Goal: Information Seeking & Learning: Learn about a topic

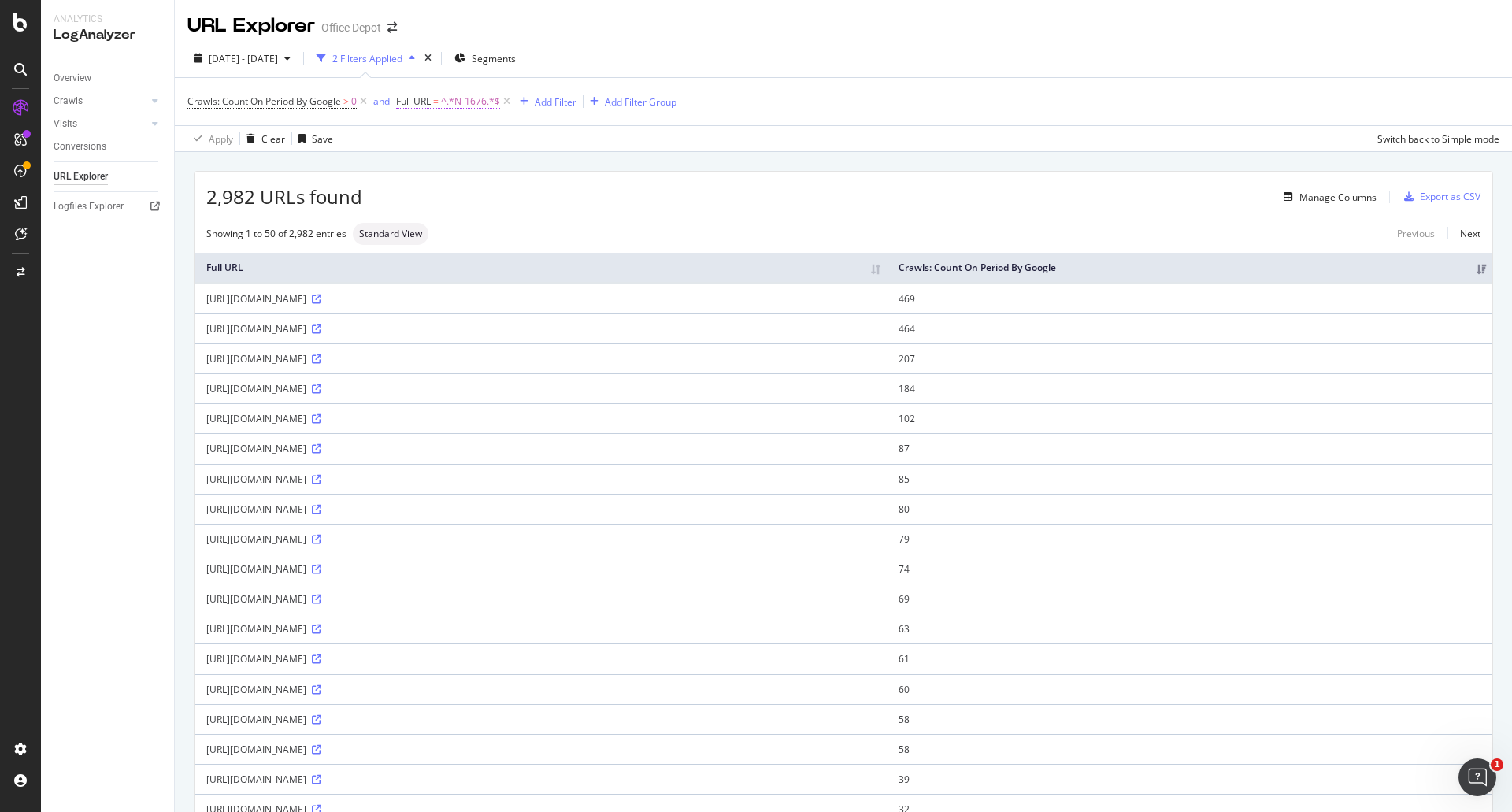
click at [429, 105] on span "Full URL" at bounding box center [413, 101] width 35 height 13
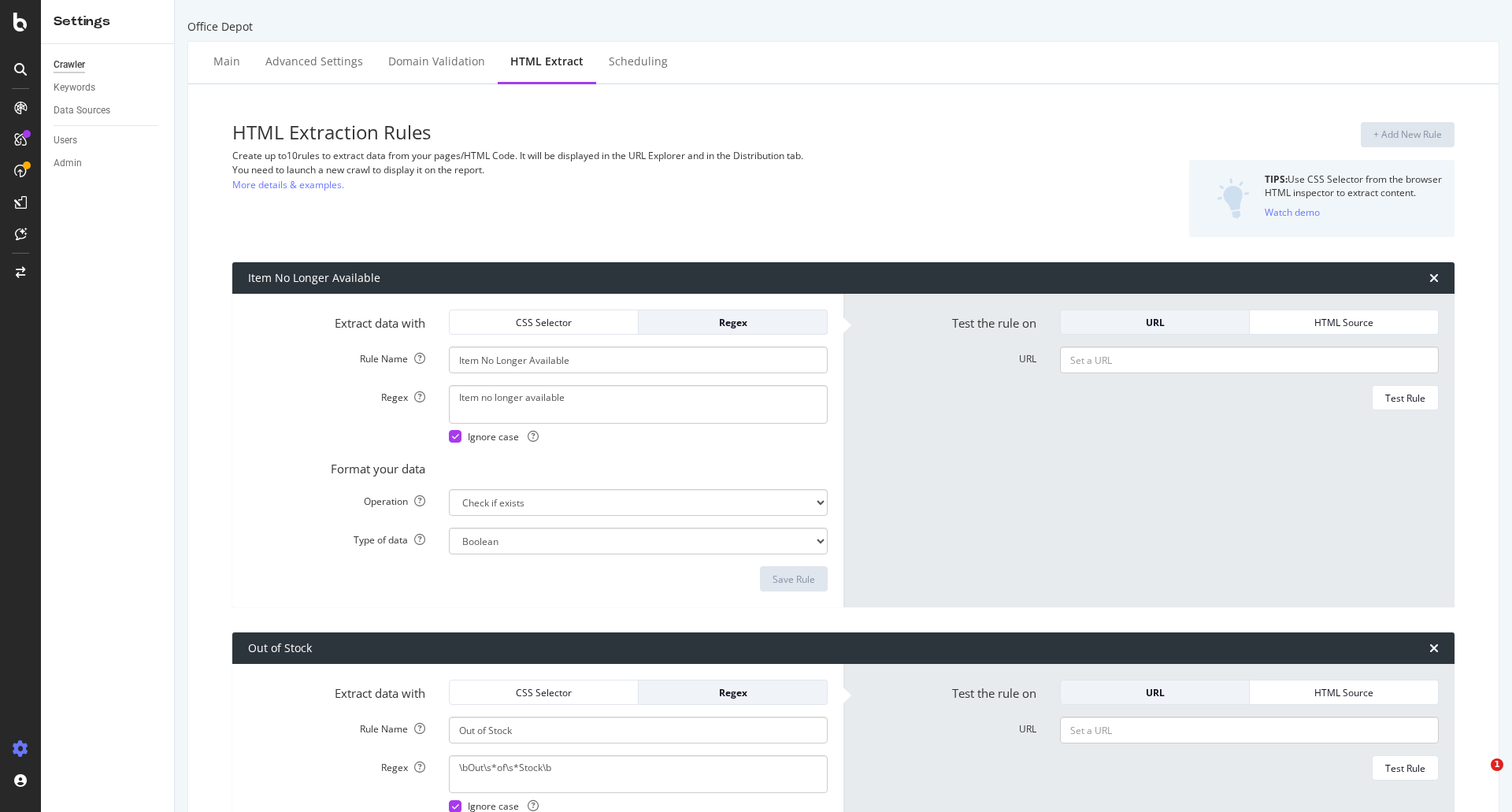
select select "exist"
select select "i"
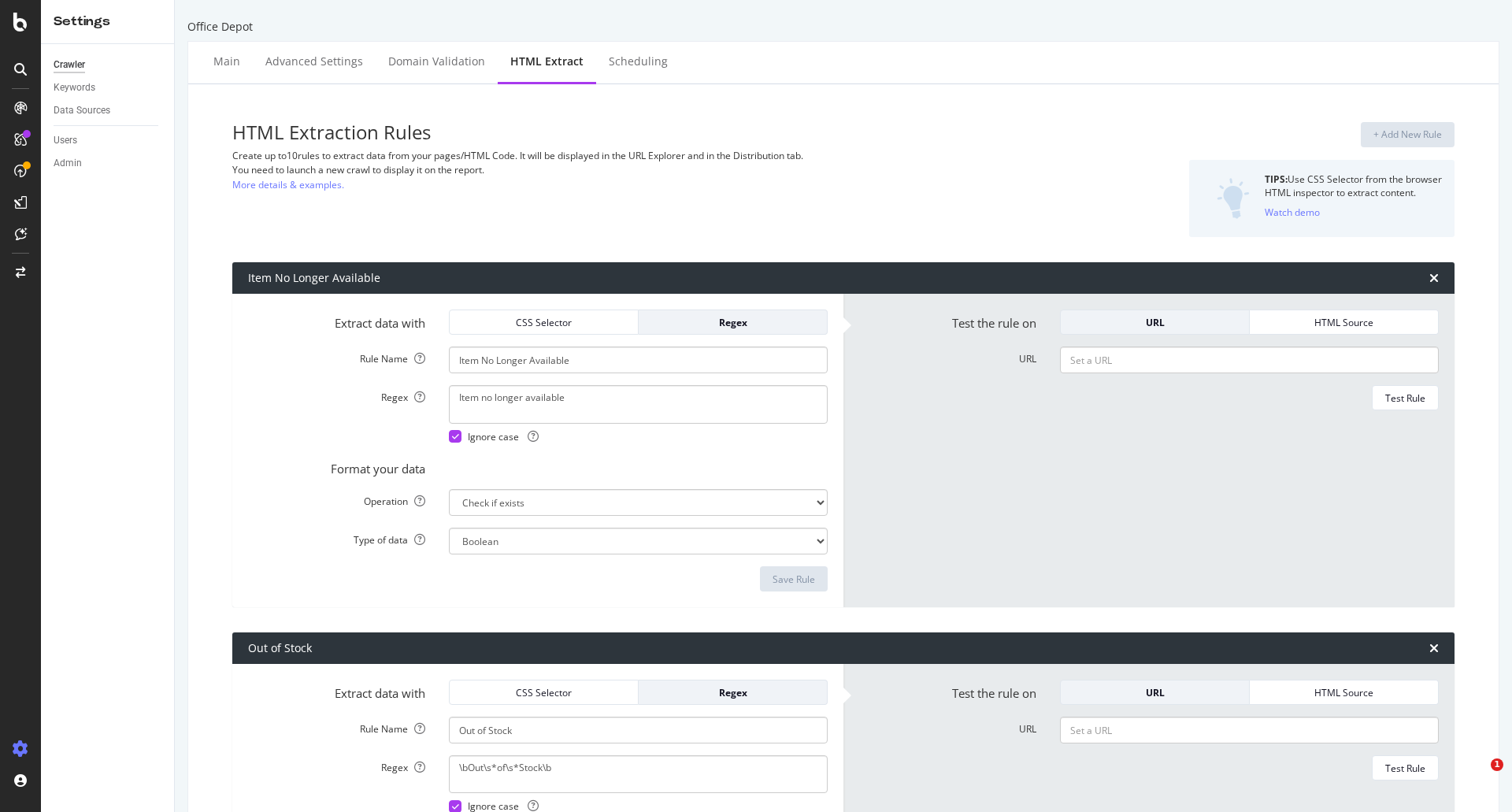
select select "exist"
select select "list"
select select "count"
select select "exist"
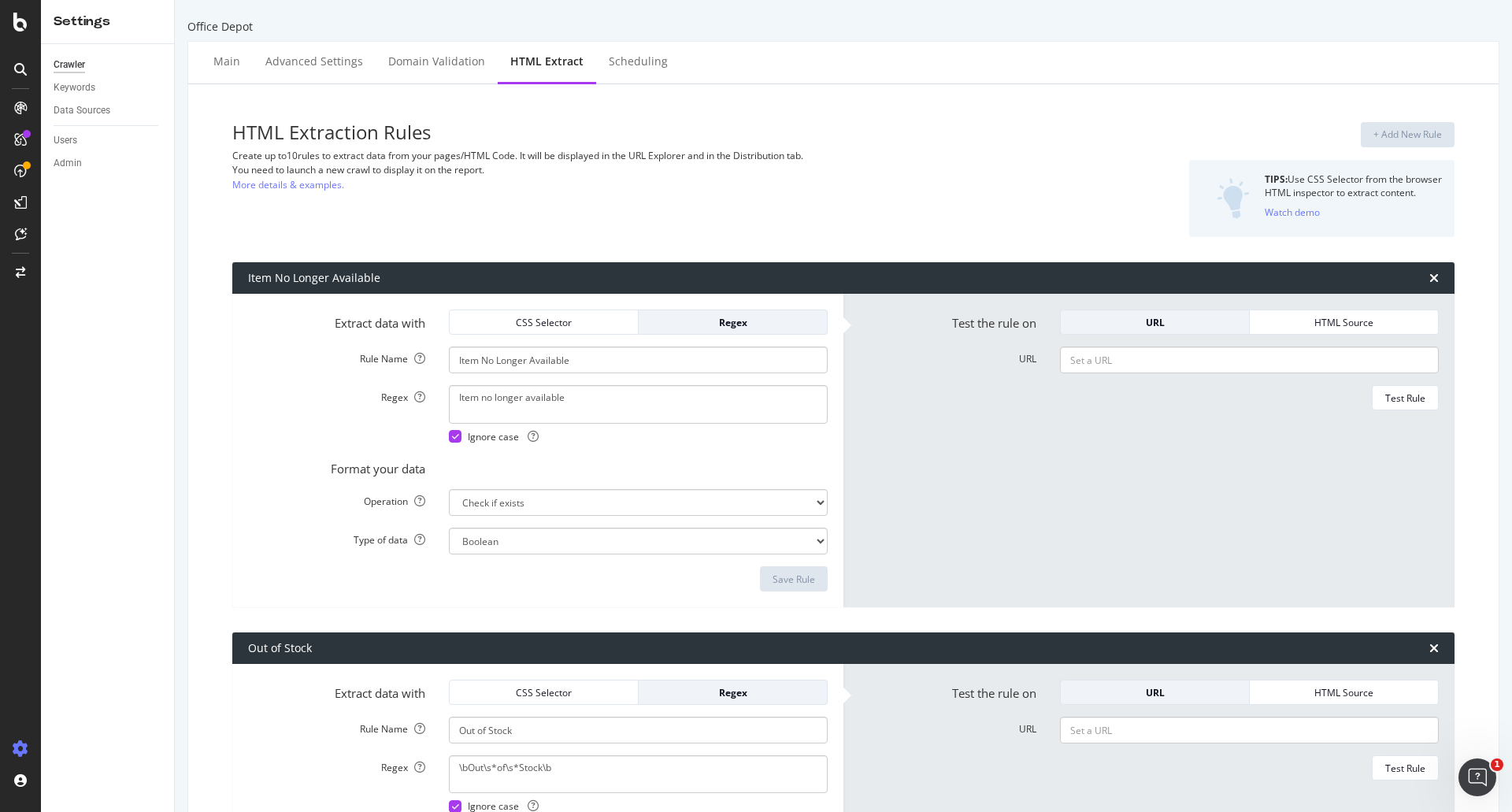
scroll to position [13, 0]
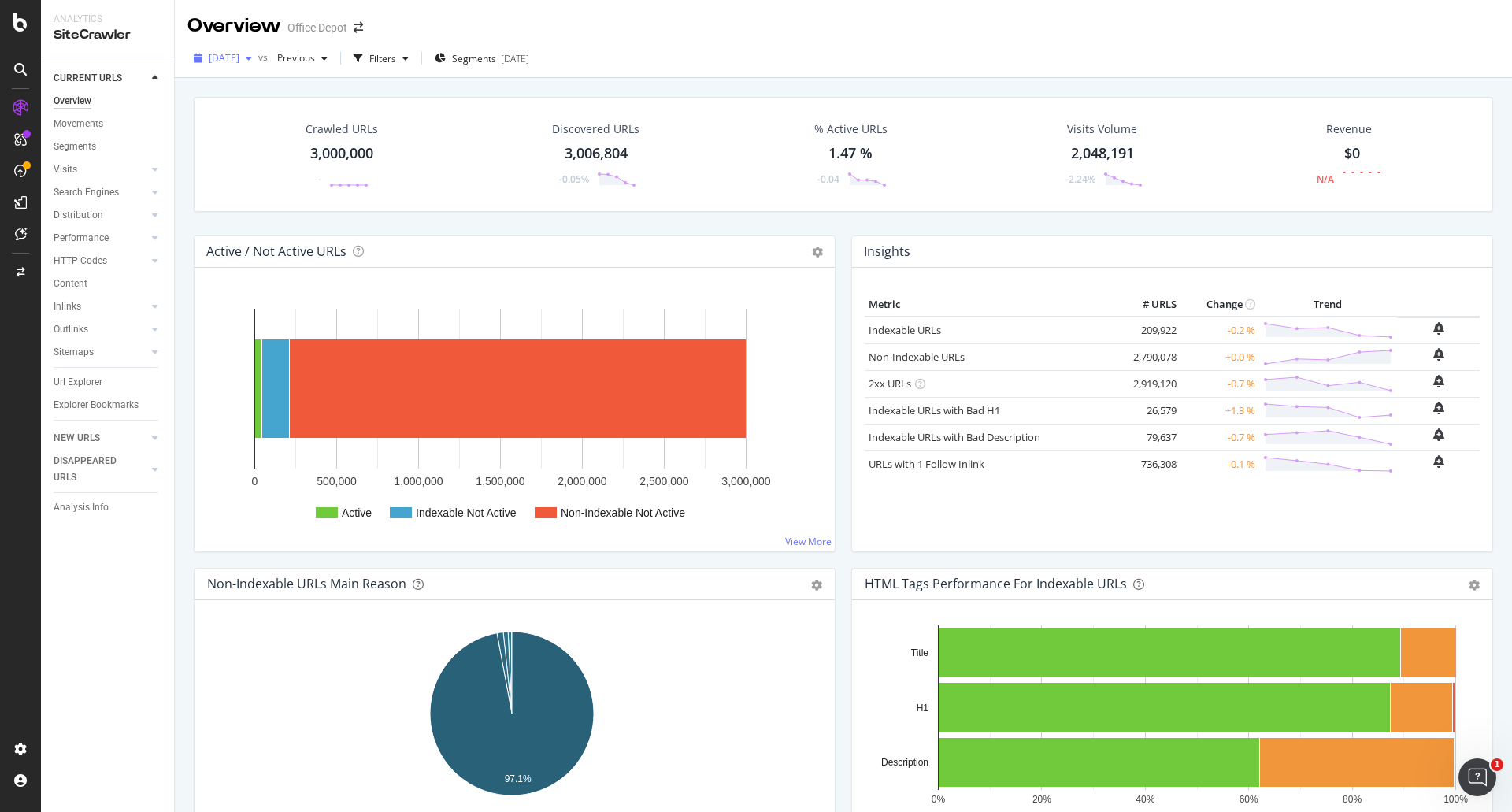
click at [240, 55] on span "[DATE]" at bounding box center [223, 58] width 30 height 13
drag, startPoint x: 80, startPoint y: 382, endPoint x: 1194, endPoint y: 810, distance: 1193.4
click at [80, 382] on div "Url Explorer" at bounding box center [79, 381] width 49 height 16
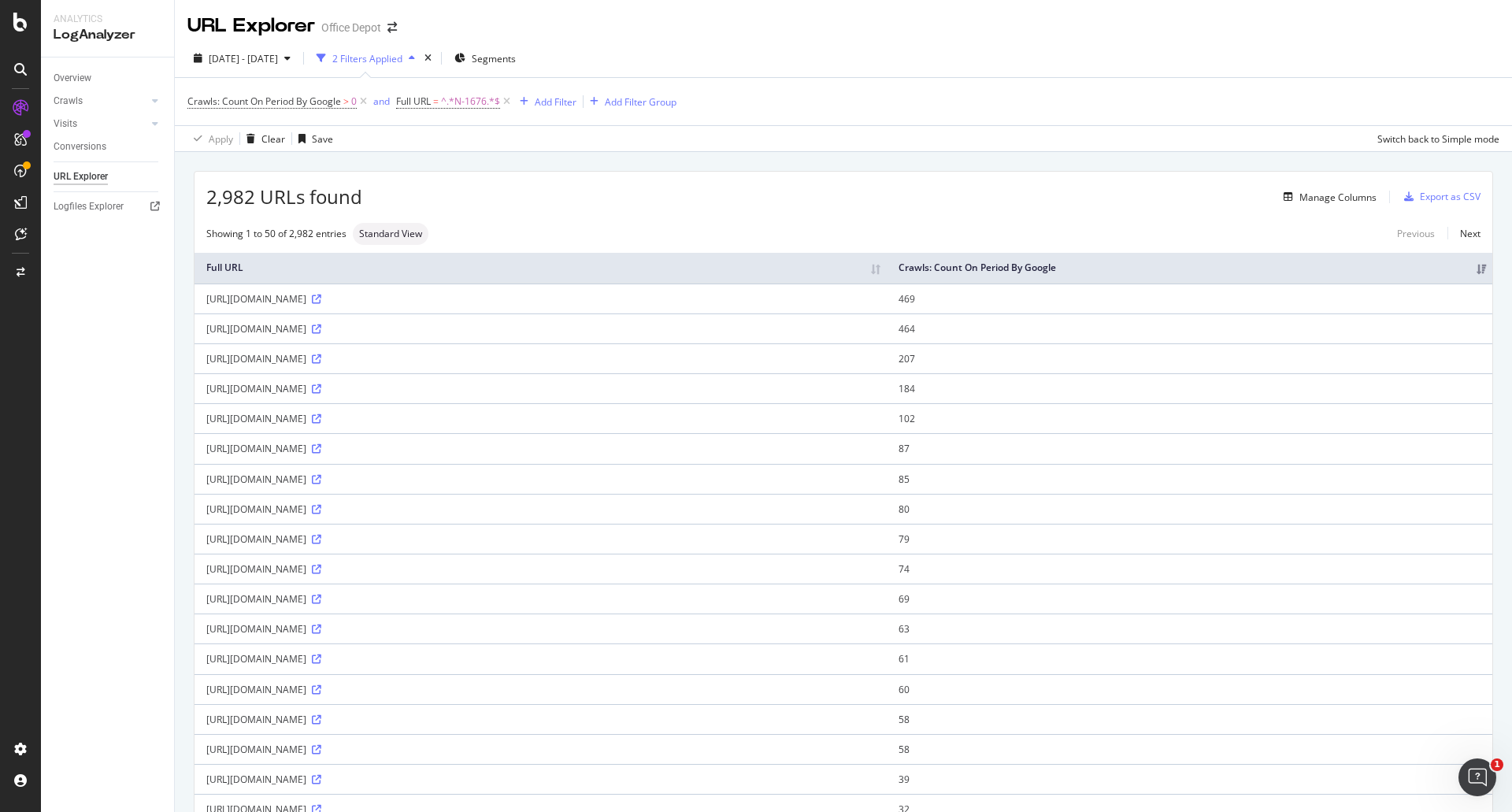
click at [887, 25] on div "URL Explorer Office Depot" at bounding box center [844, 20] width 1337 height 40
click at [879, 50] on div "2025 Sep. 4th - Oct. 3rd 2 Filters Applied Segments" at bounding box center [844, 61] width 1337 height 31
